Goal: Task Accomplishment & Management: Manage account settings

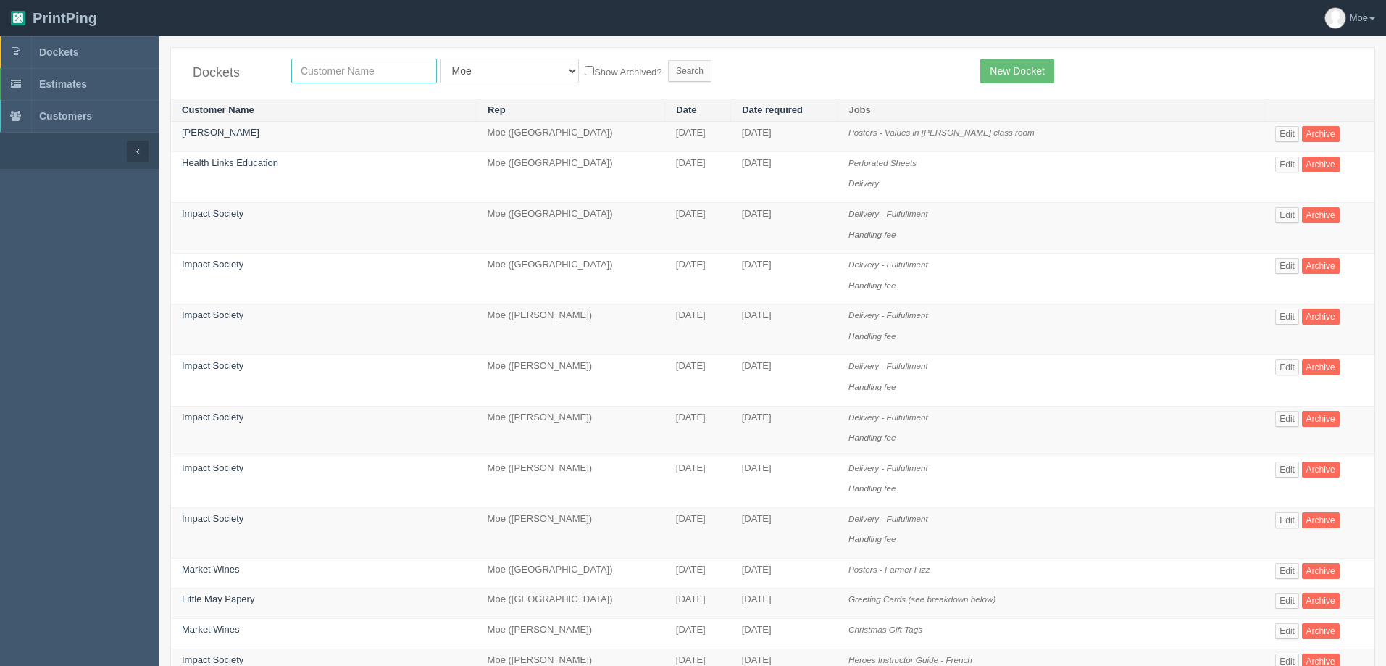
click at [355, 67] on input "text" at bounding box center [364, 71] width 146 height 25
type input "market"
click at [668, 71] on input "Search" at bounding box center [689, 71] width 43 height 22
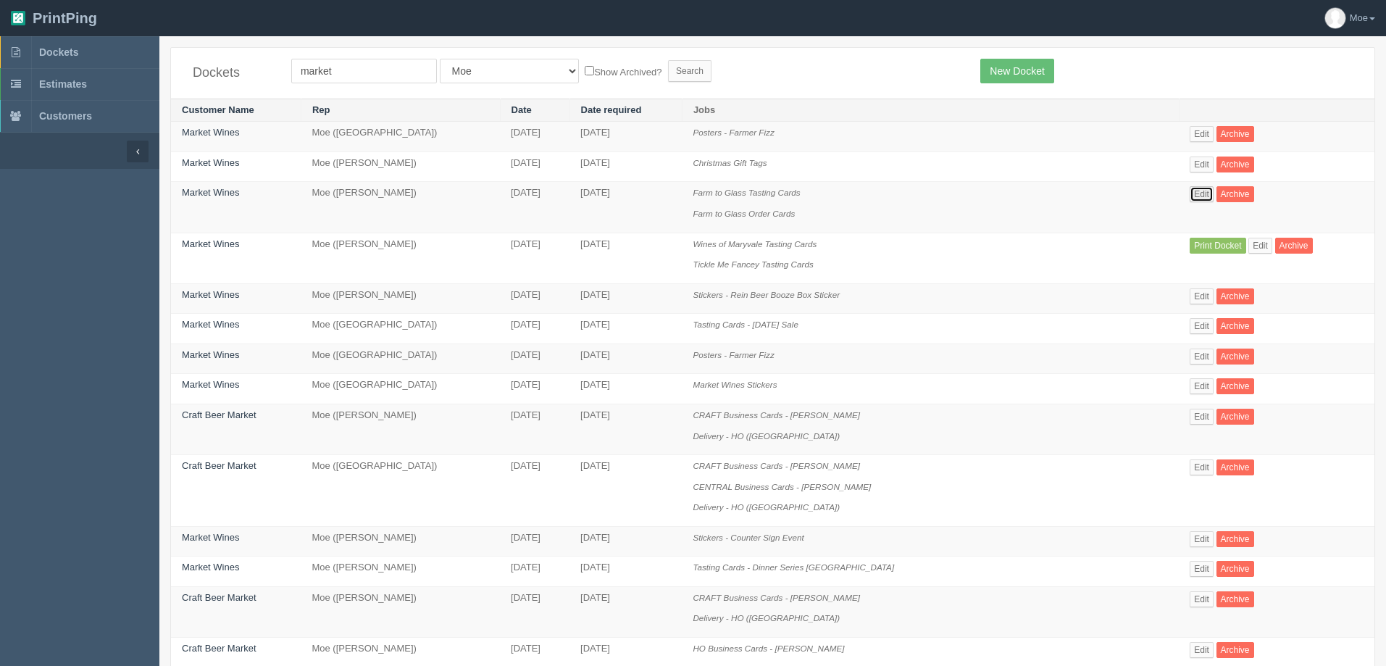
click at [1197, 190] on link "Edit" at bounding box center [1202, 194] width 24 height 16
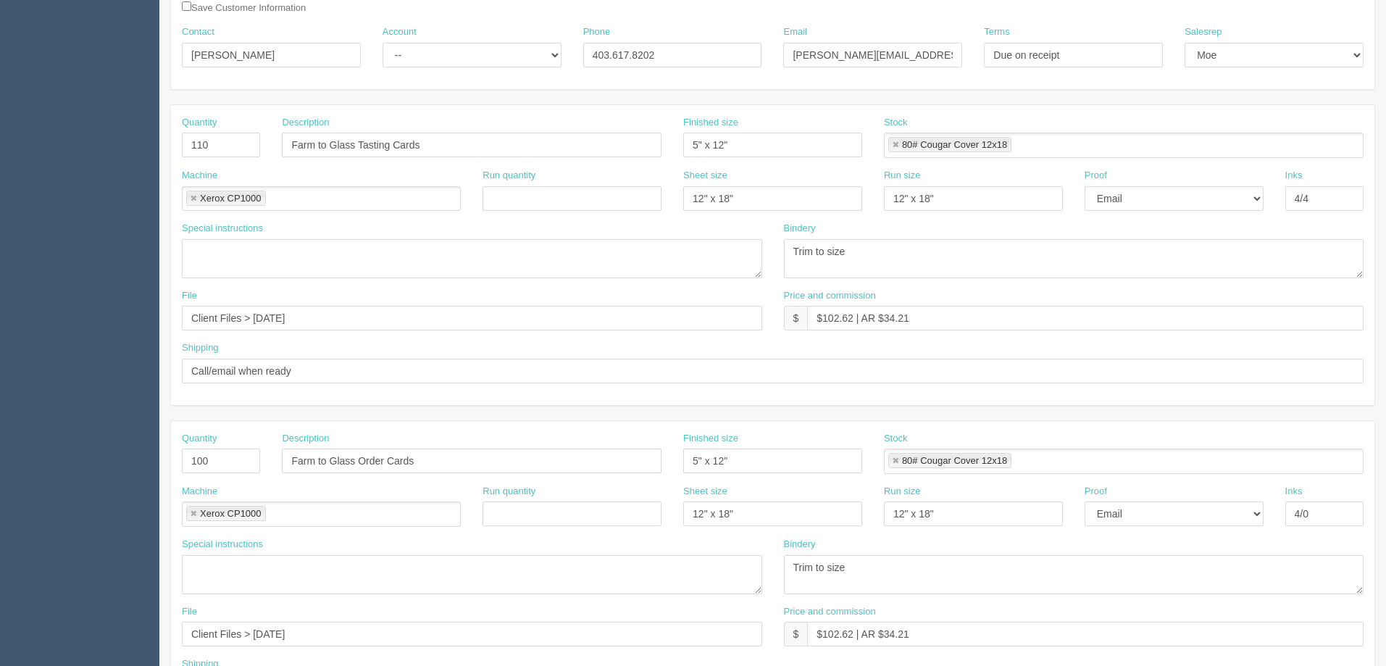
scroll to position [72, 0]
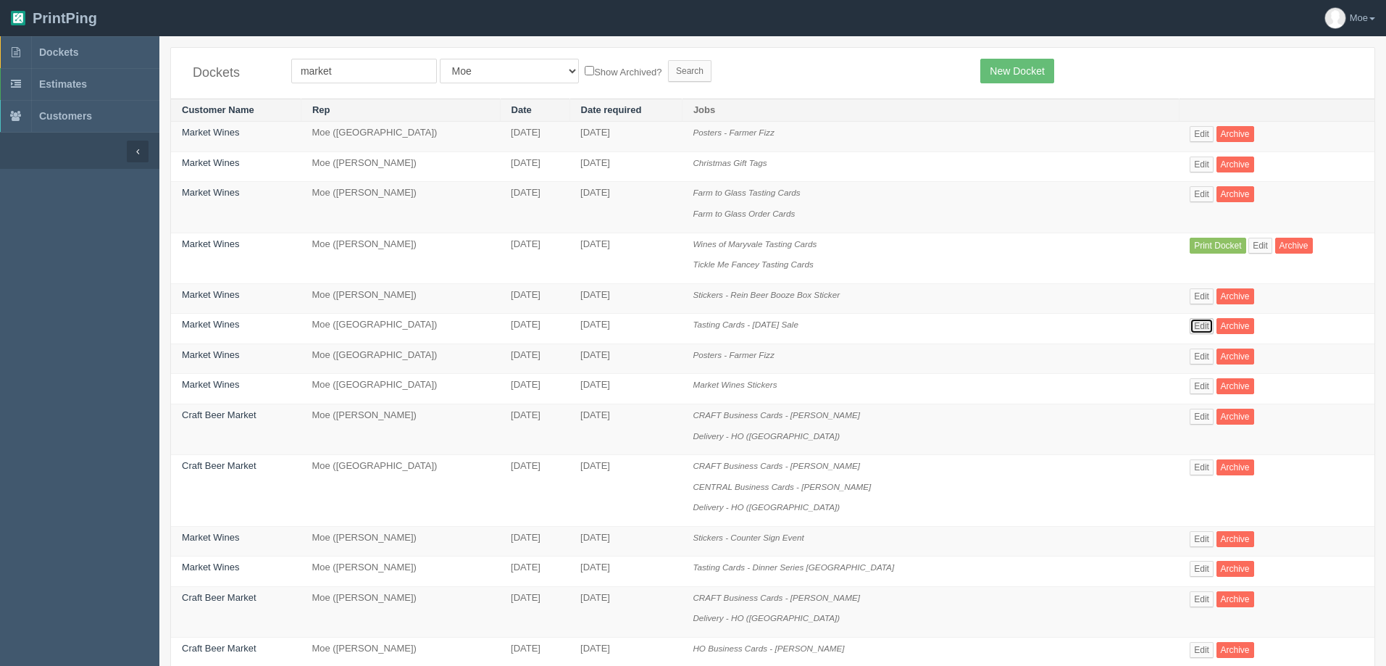
click at [1198, 325] on link "Edit" at bounding box center [1202, 326] width 24 height 16
